Goal: Find contact information: Find contact information

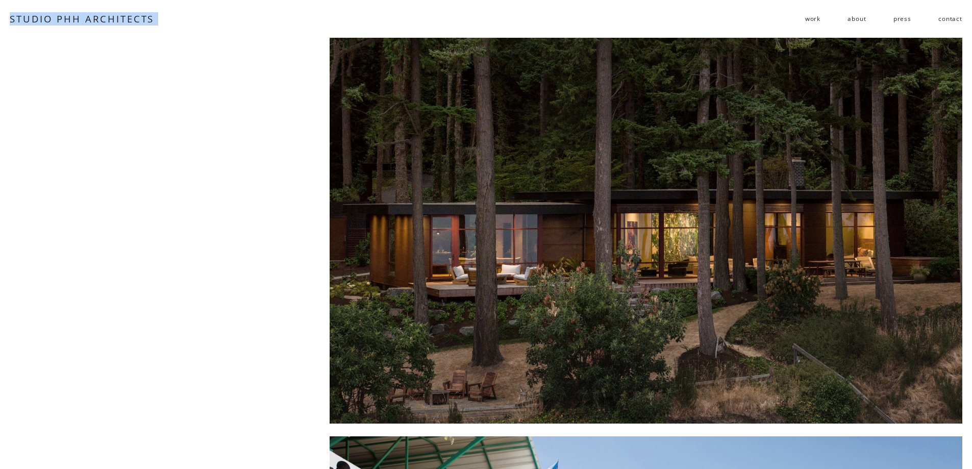
click at [6, 21] on div "Skip to Content STUDIO PHH ARCHITECTS work residential" at bounding box center [486, 19] width 972 height 38
click at [944, 15] on link "contact" at bounding box center [950, 19] width 24 height 16
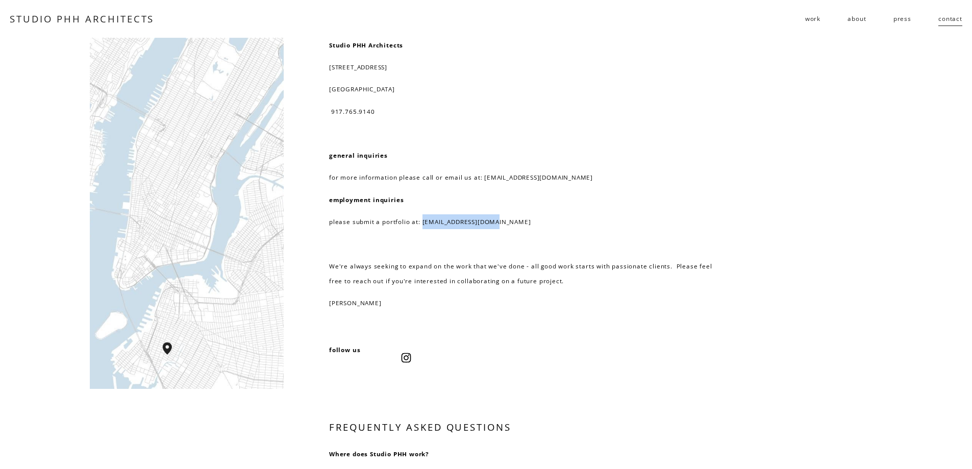
drag, startPoint x: 507, startPoint y: 220, endPoint x: 421, endPoint y: 224, distance: 85.3
click at [421, 224] on p "please submit a portfolio at: resume@studiophh.com" at bounding box center [525, 221] width 393 height 15
copy p "resume@studiophh.com"
